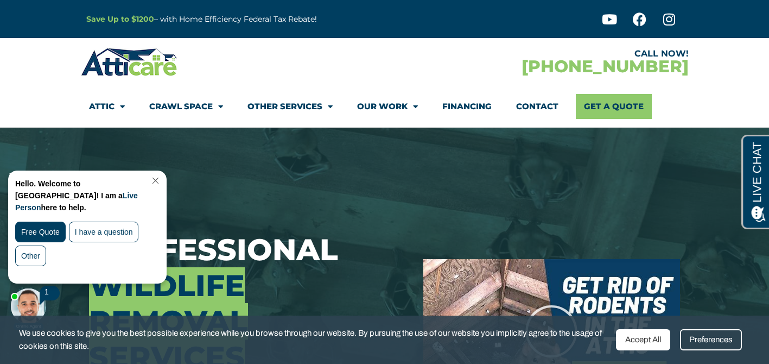
click at [162, 178] on link "Close Chat" at bounding box center [154, 180] width 15 height 8
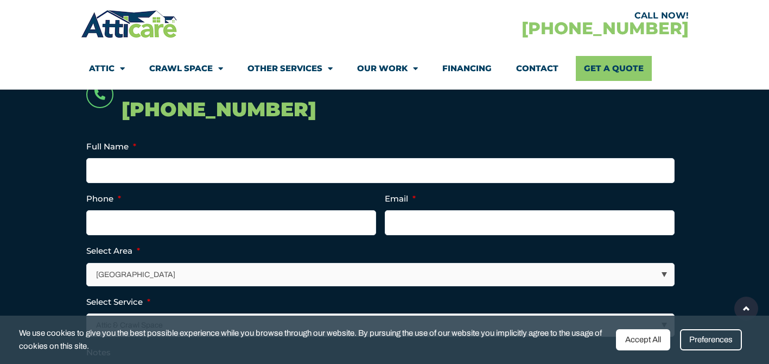
scroll to position [255, 0]
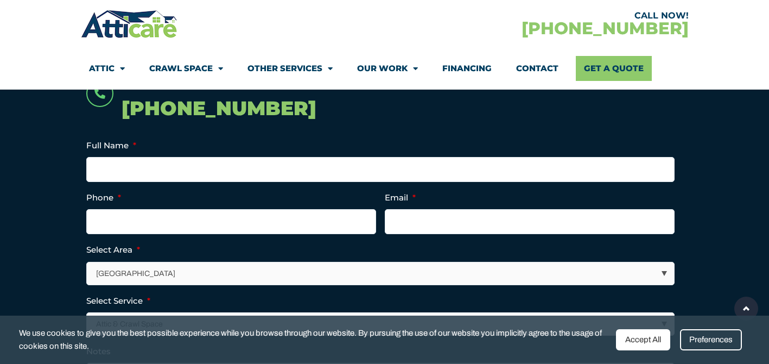
click at [221, 72] on span "Menu" at bounding box center [218, 68] width 10 height 19
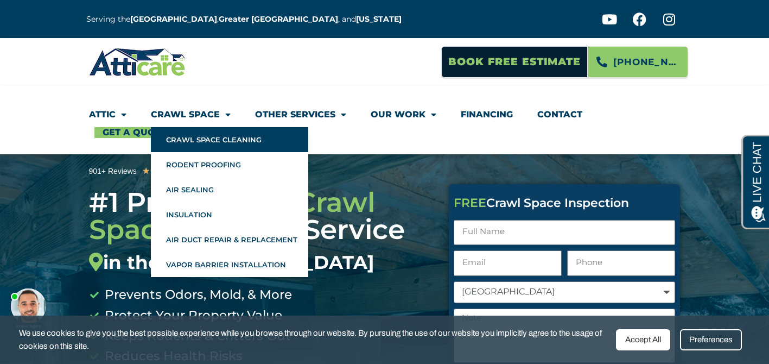
click at [207, 147] on link "Crawl Space Cleaning" at bounding box center [229, 139] width 157 height 25
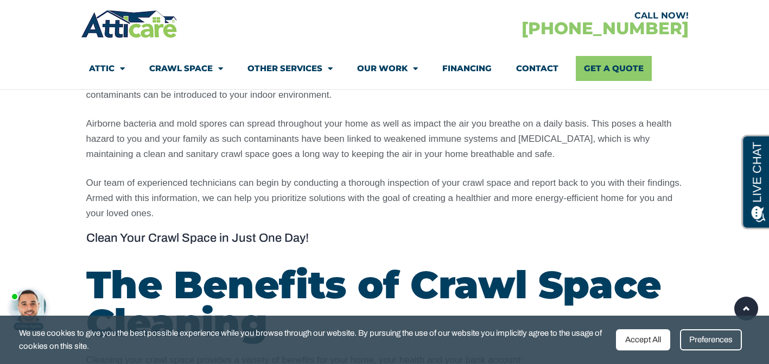
scroll to position [754, 0]
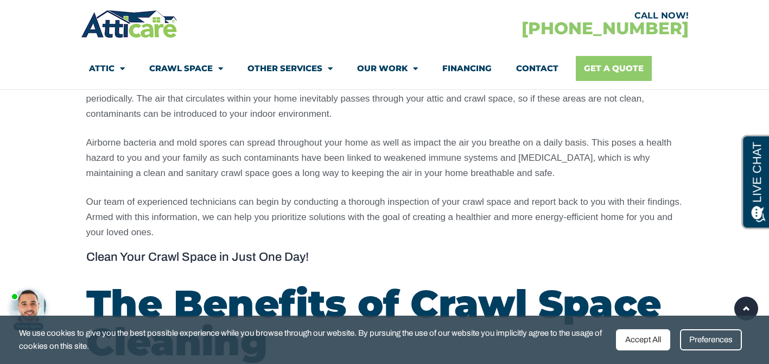
click at [627, 78] on link "Get A Quote" at bounding box center [614, 68] width 76 height 25
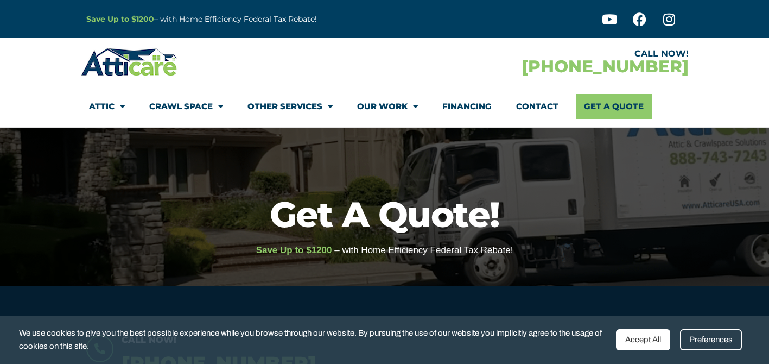
click at [635, 338] on div "Accept All" at bounding box center [643, 339] width 54 height 21
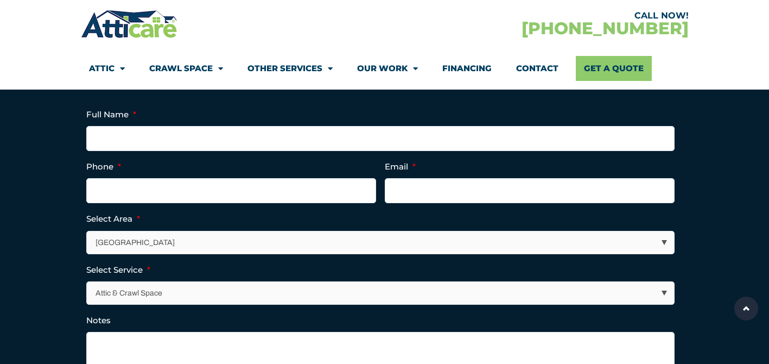
scroll to position [288, 0]
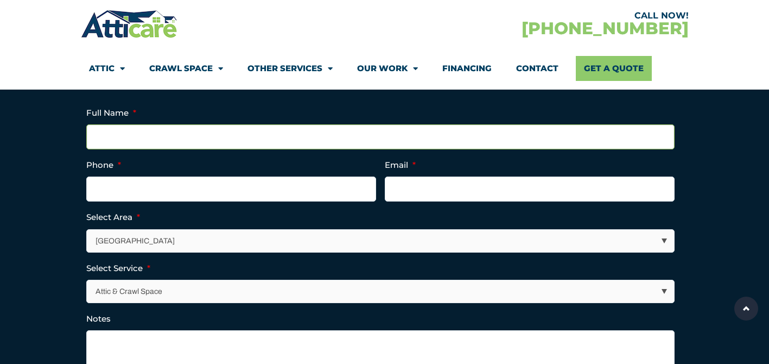
click at [432, 142] on input "Full Name *" at bounding box center [380, 136] width 589 height 25
type input "Swati Solanki"
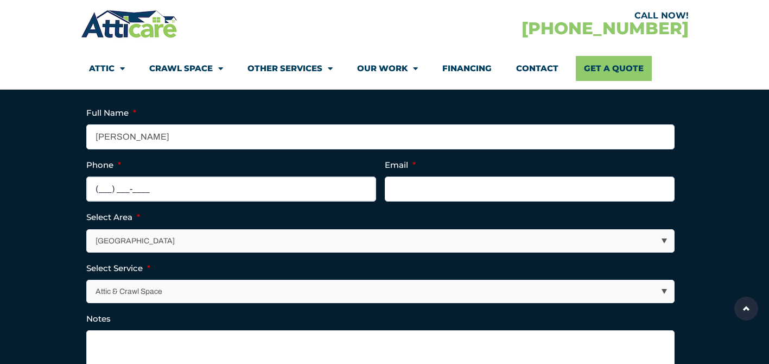
click at [315, 182] on input "(___) ___-____" at bounding box center [231, 188] width 290 height 25
type input "(650) 799-6525"
click at [462, 194] on input "Email *" at bounding box center [530, 188] width 290 height 25
type input "swati.solanki@gmail.com"
click at [317, 232] on select "Los Angeles Area San Francisco Bay Area New Jersey / New York Area Other Areas" at bounding box center [381, 241] width 588 height 22
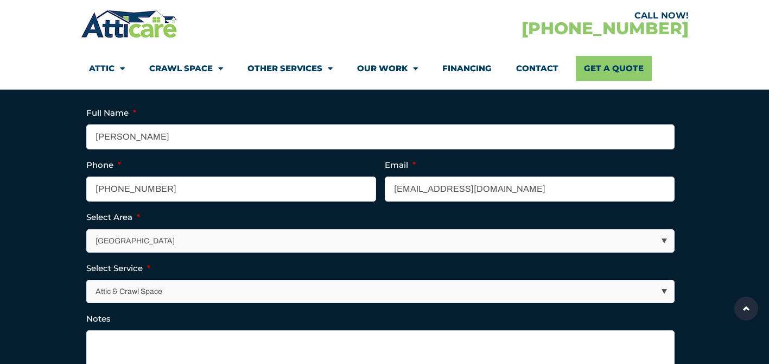
select select "[GEOGRAPHIC_DATA]"
click at [211, 288] on select "Attic & Crawl Space Insulation Roofing Solar Energy Other Services" at bounding box center [381, 291] width 588 height 22
click at [168, 339] on textarea "Notes" at bounding box center [380, 357] width 589 height 54
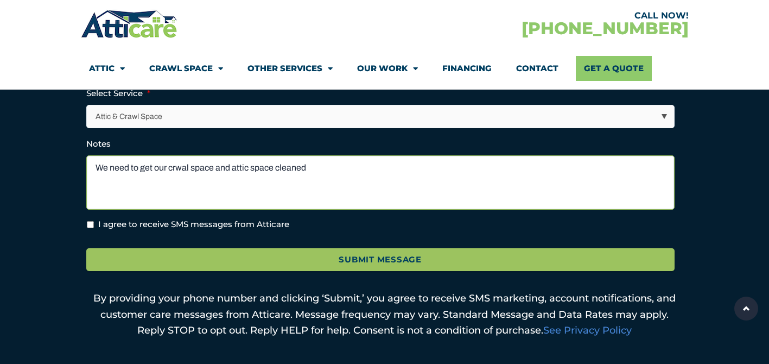
scroll to position [468, 0]
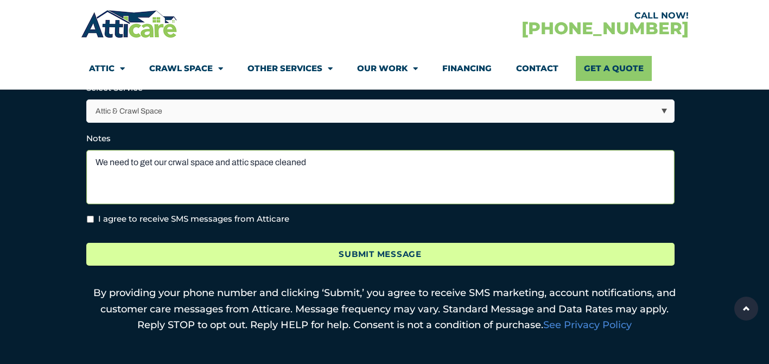
type textarea "We need to get our crwal space and attic space cleaned"
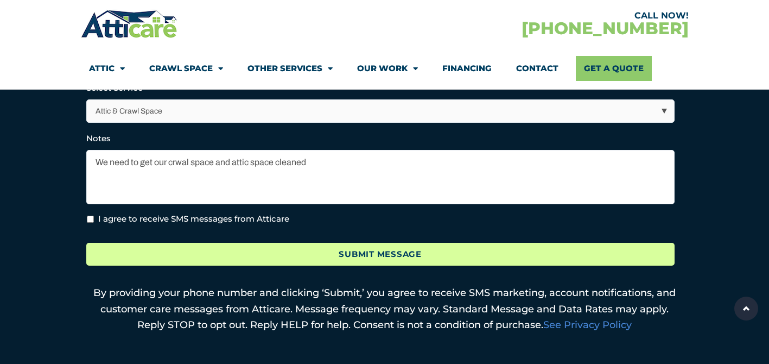
click at [134, 264] on input "Submit Message" at bounding box center [380, 254] width 589 height 23
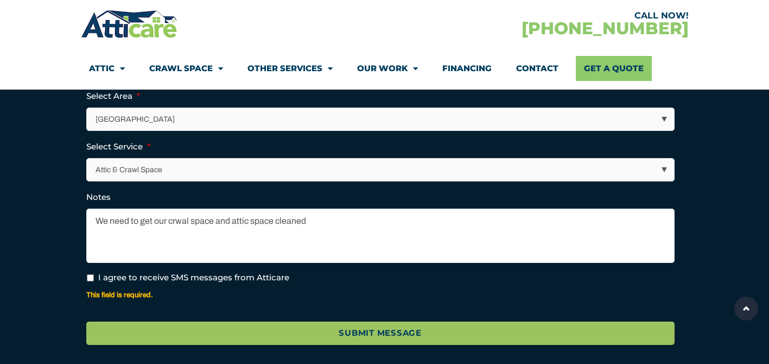
click at [136, 259] on ul "Full Name * Swati Solanki Phone * (650) 799-6525 Email * swati.solanki@gmail.co…" at bounding box center [384, 144] width 597 height 320
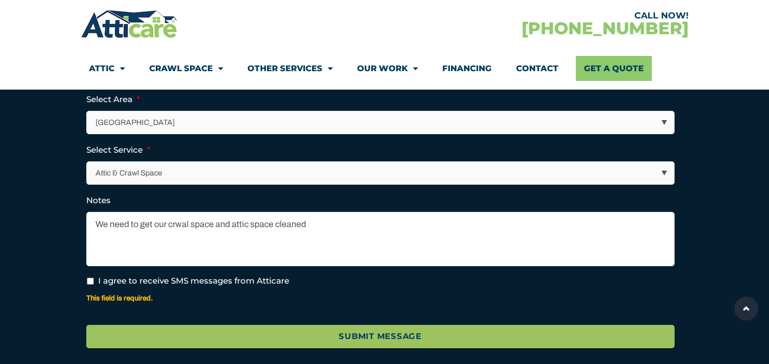
scroll to position [452, 0]
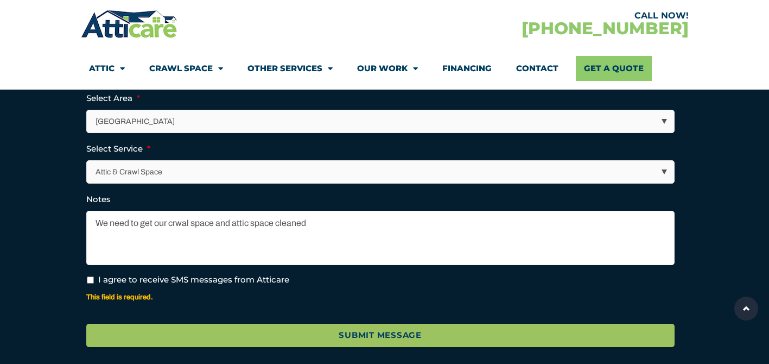
click at [91, 288] on li "SMS agreement * I agree to receive SMS messages from Atticare This field is req…" at bounding box center [380, 290] width 589 height 33
click at [89, 280] on input "I agree to receive SMS messages from Atticare" at bounding box center [90, 279] width 7 height 7
checkbox input "true"
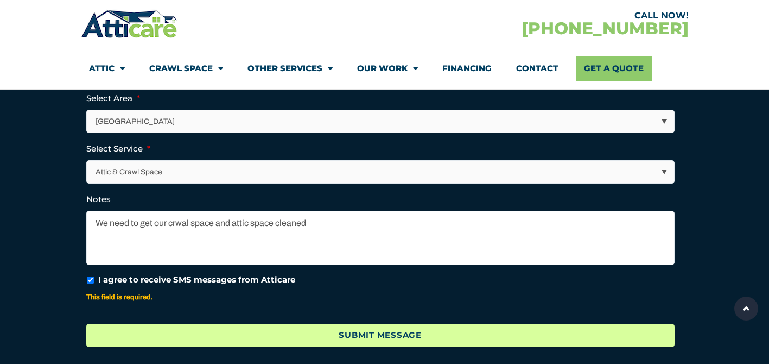
click at [161, 327] on input "Submit Message" at bounding box center [380, 335] width 589 height 23
click at [285, 331] on input "Submit Message" at bounding box center [380, 335] width 589 height 23
